Goal: Task Accomplishment & Management: Manage account settings

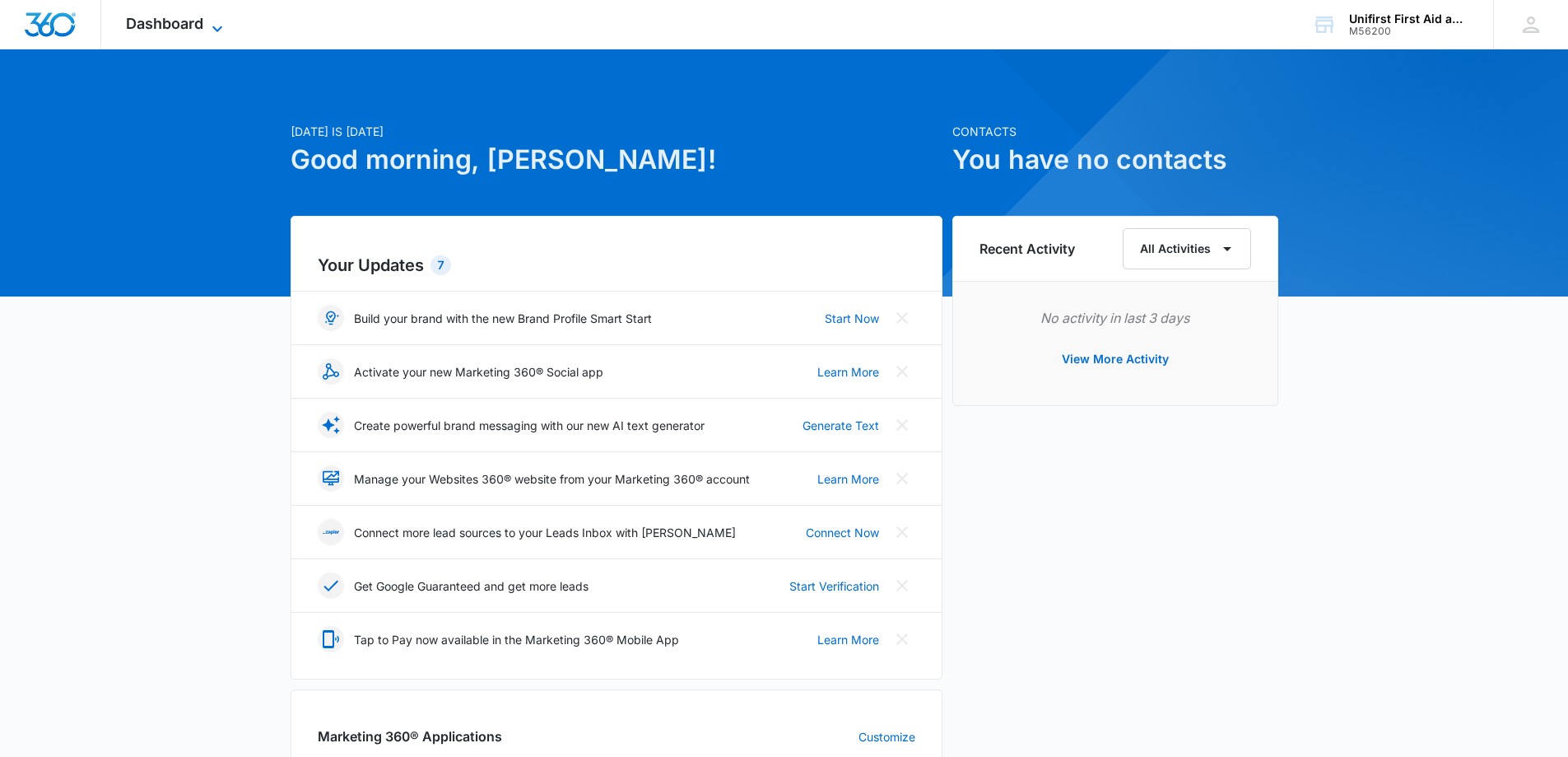
click at [211, 25] on icon at bounding box center [217, 29] width 20 height 20
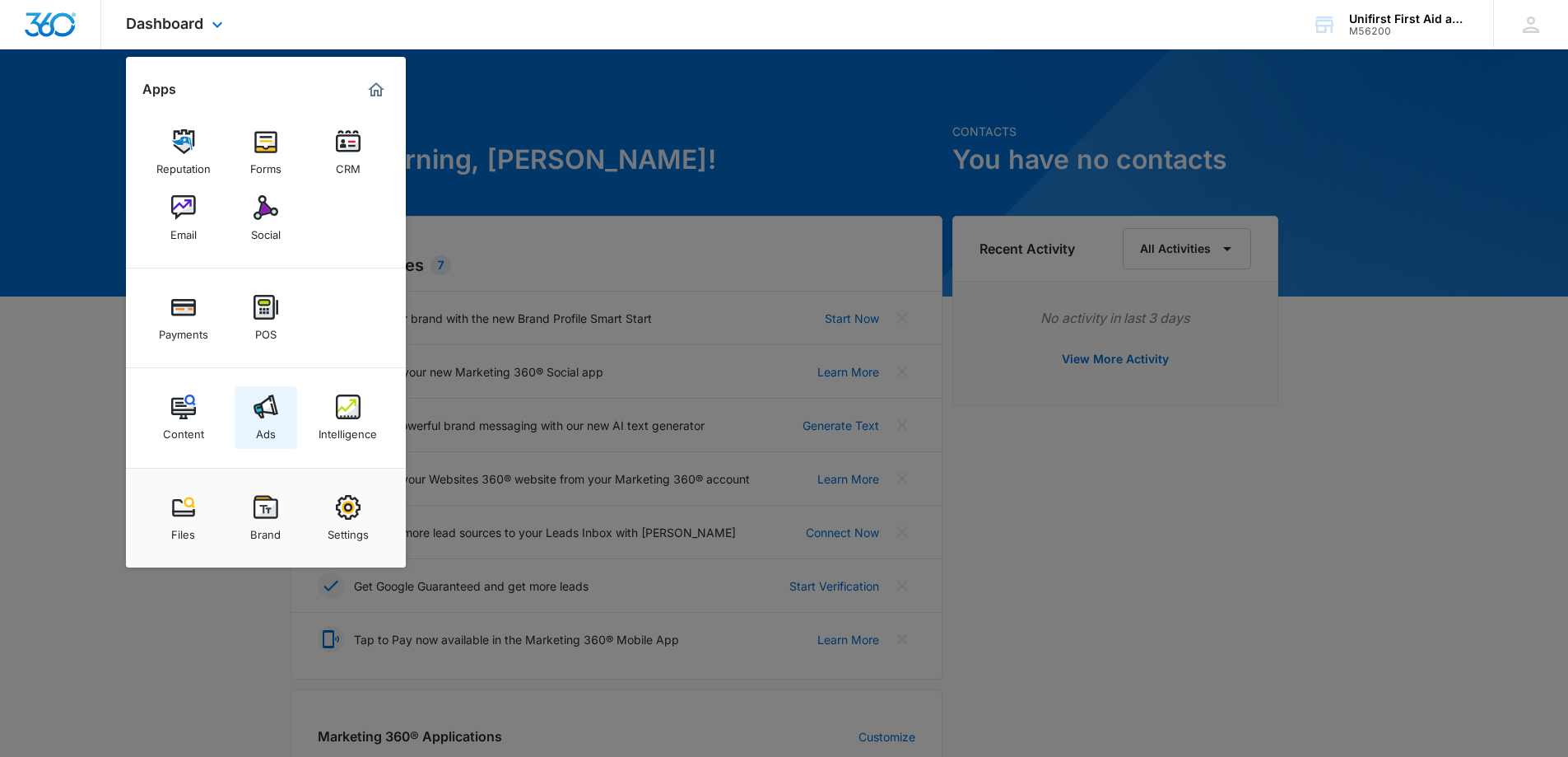
click at [265, 409] on img at bounding box center [266, 407] width 24 height 24
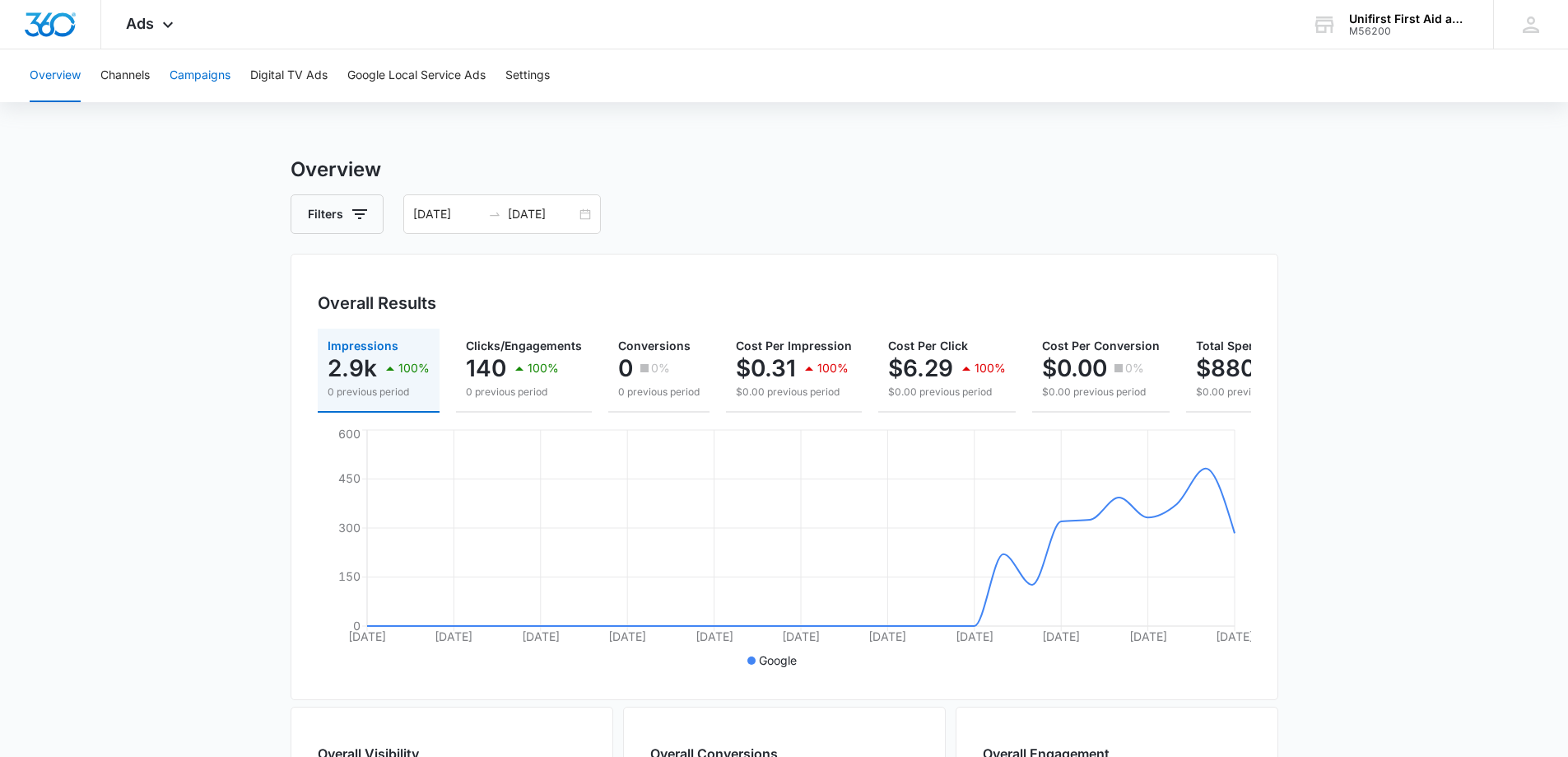
click at [209, 73] on button "Campaigns" at bounding box center [200, 76] width 61 height 52
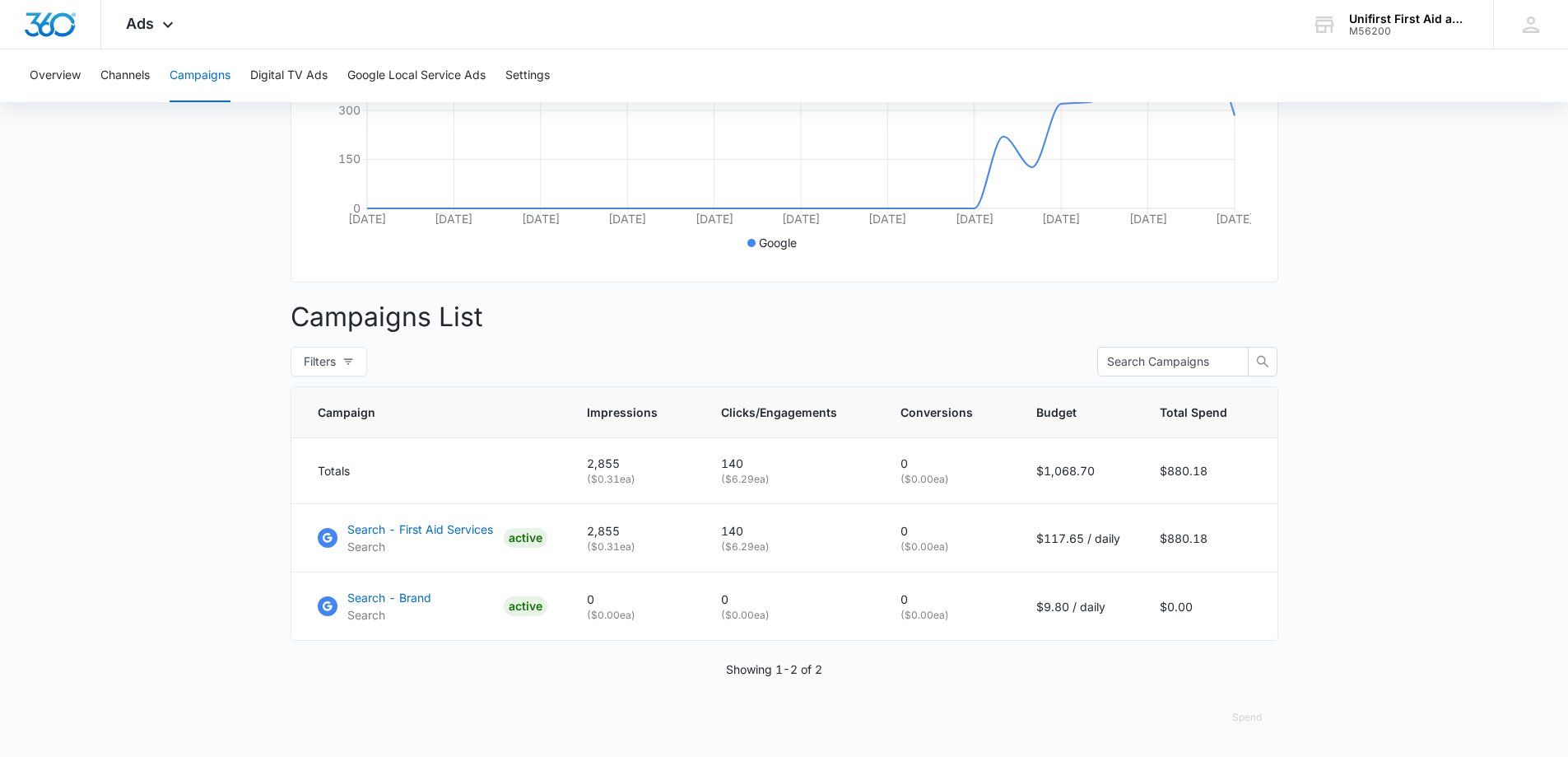
scroll to position [430, 0]
click at [441, 528] on p "Search - First Aid Services" at bounding box center [420, 529] width 146 height 17
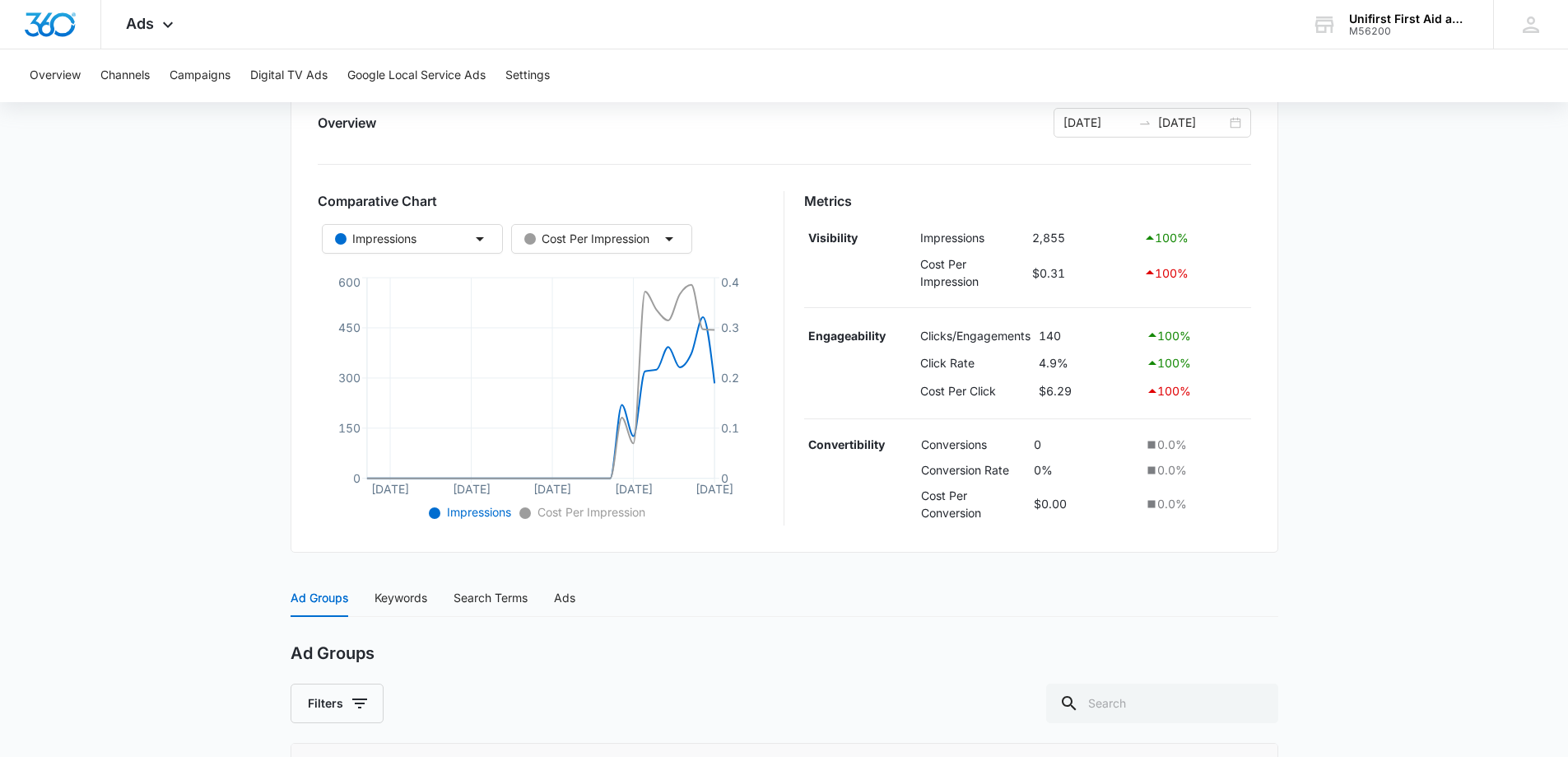
scroll to position [165, 0]
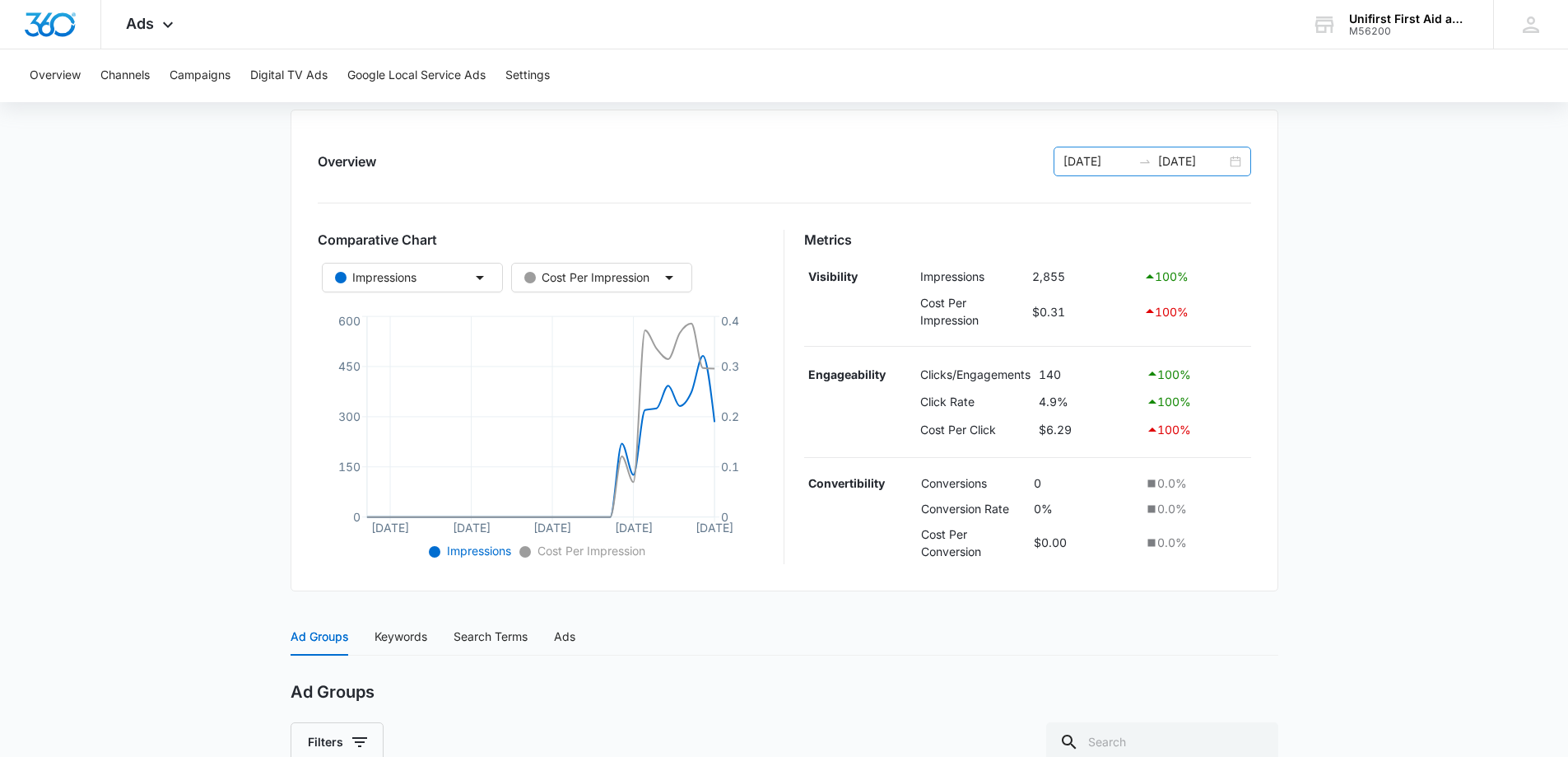
click at [1243, 163] on div "[DATE] [DATE]" at bounding box center [1153, 162] width 197 height 30
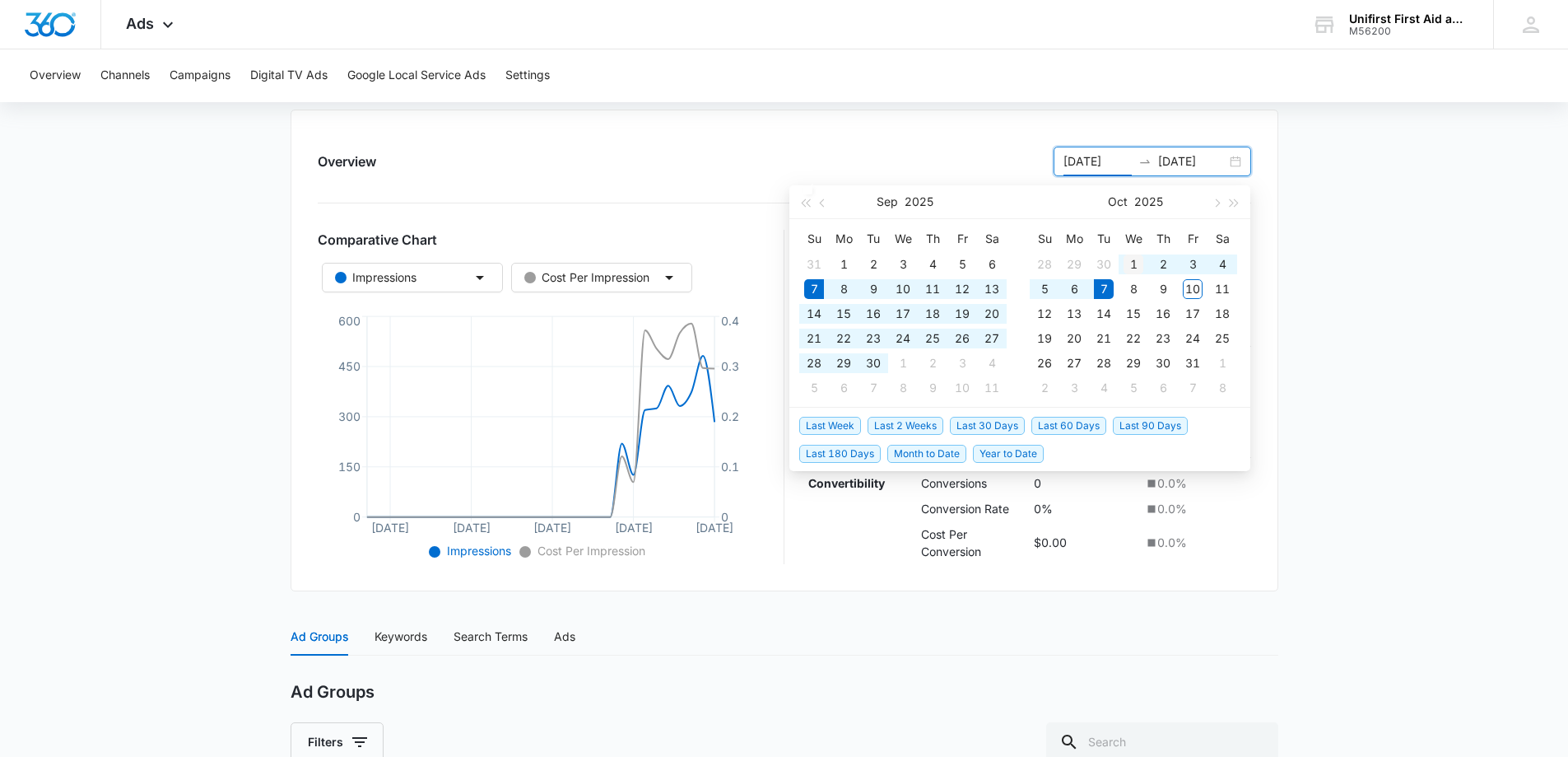
type input "[DATE]"
click at [1137, 263] on div "1" at bounding box center [1133, 265] width 20 height 20
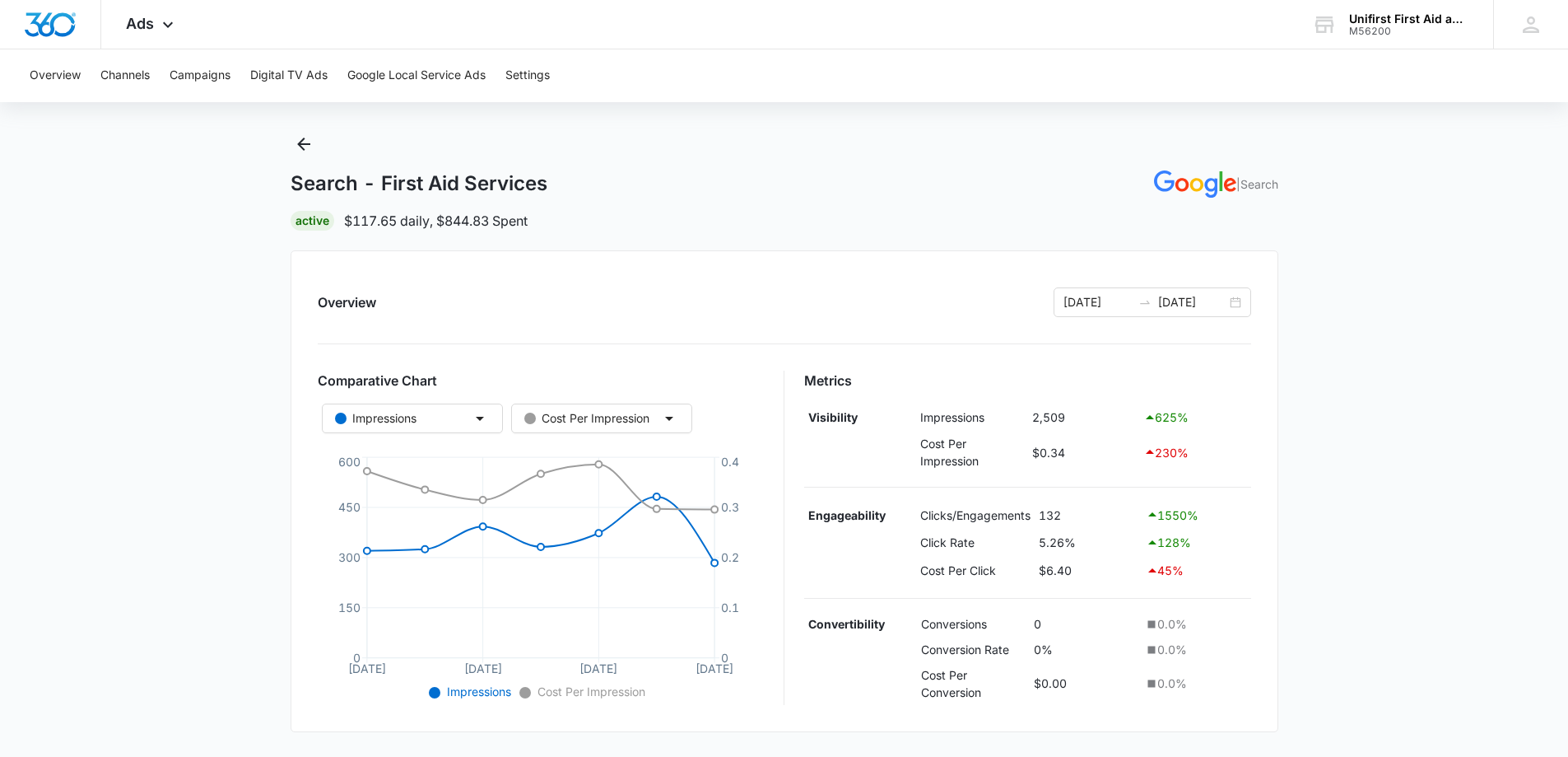
scroll to position [0, 0]
